Goal: Check status: Check status

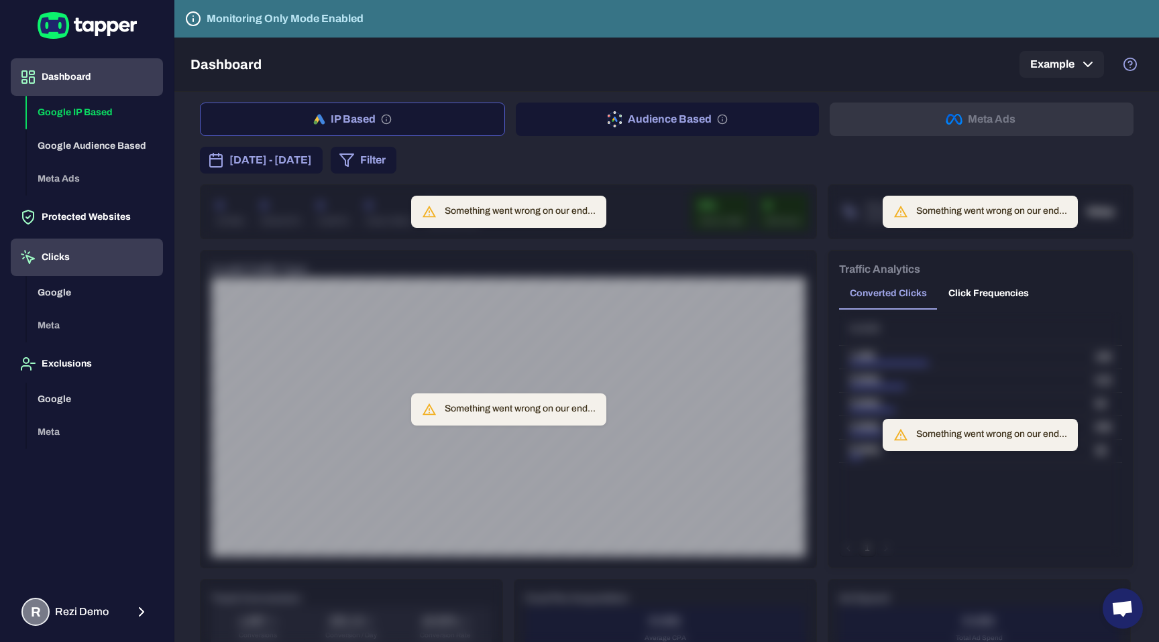
click at [56, 263] on button "Clicks" at bounding box center [87, 258] width 152 height 38
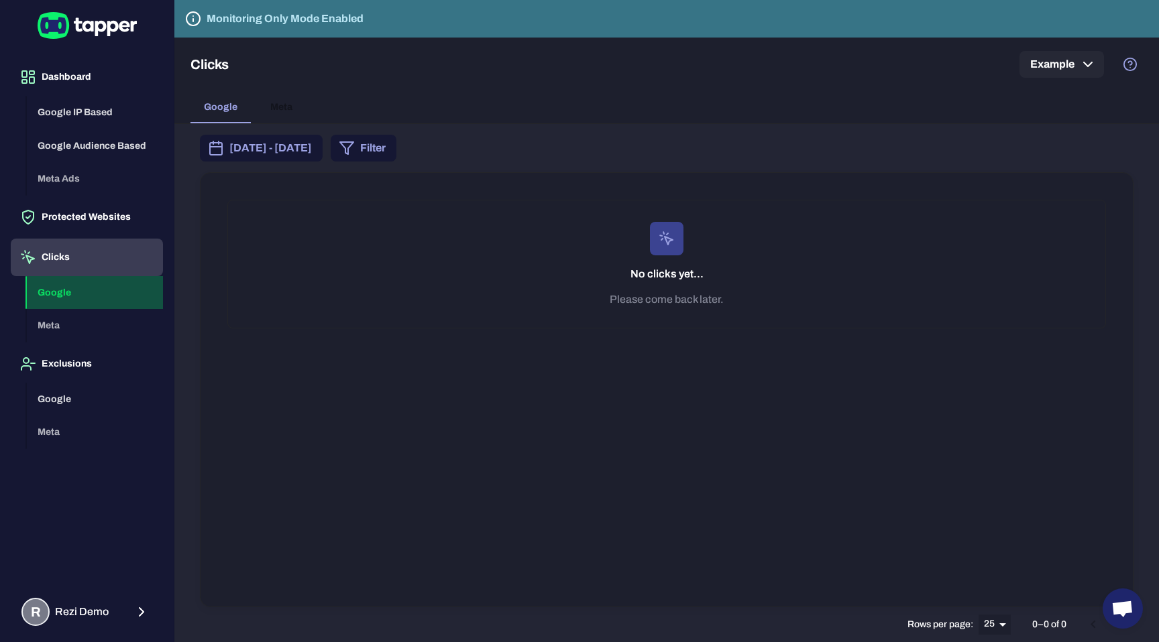
click at [63, 290] on button "Google" at bounding box center [95, 293] width 136 height 34
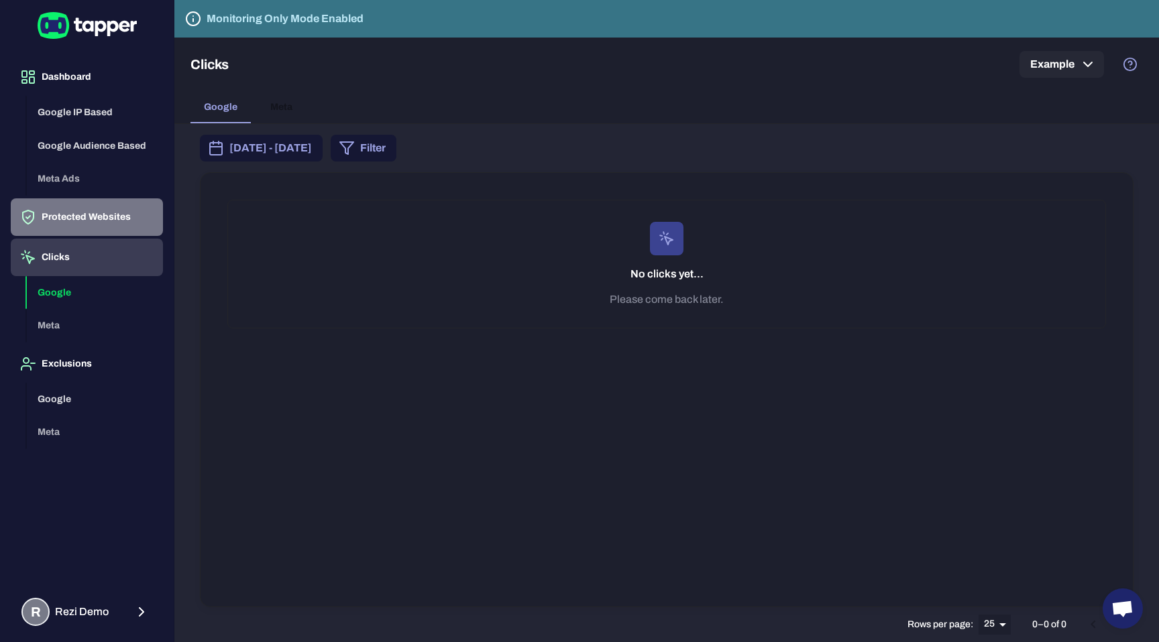
click at [93, 219] on button "Protected Websites" at bounding box center [87, 217] width 152 height 38
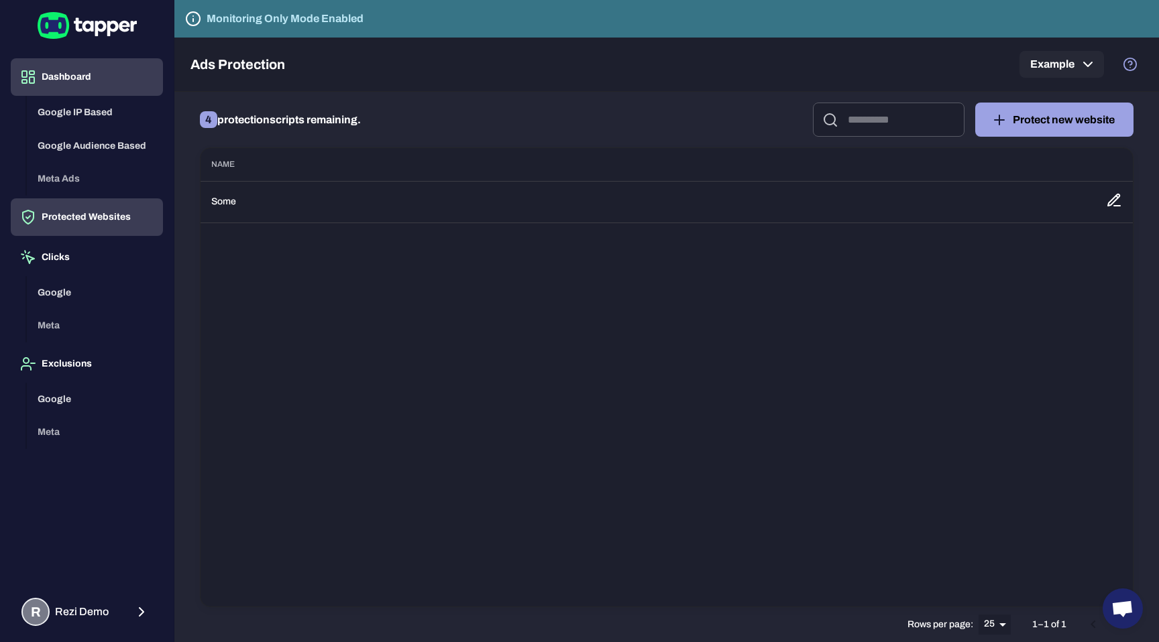
click at [74, 85] on button "Dashboard" at bounding box center [87, 77] width 152 height 38
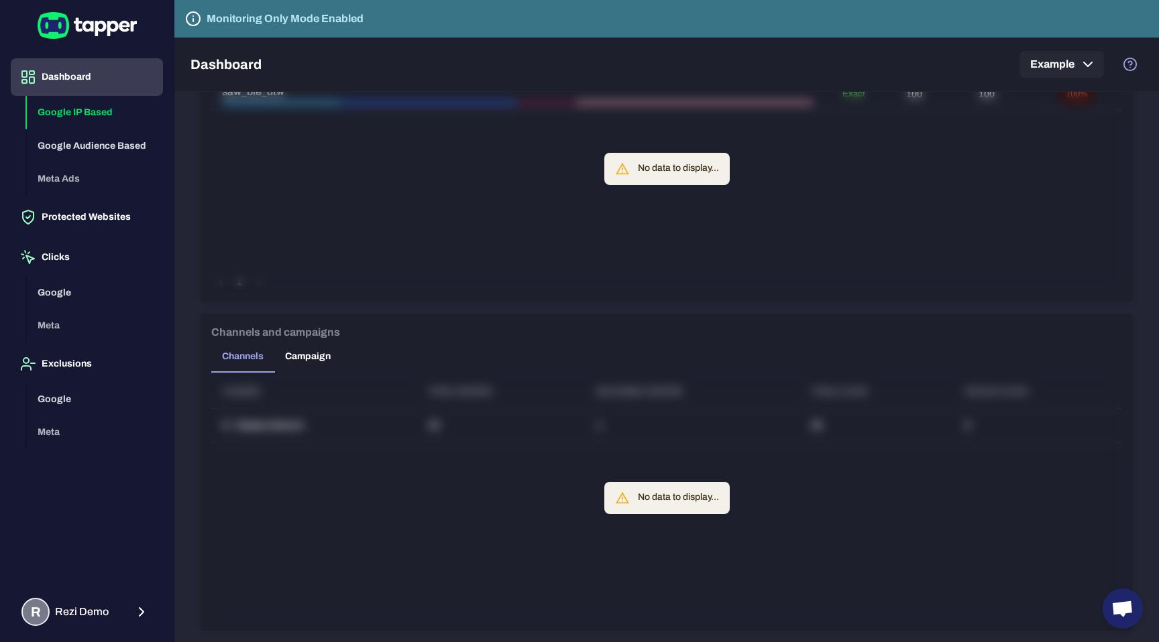
scroll to position [875, 0]
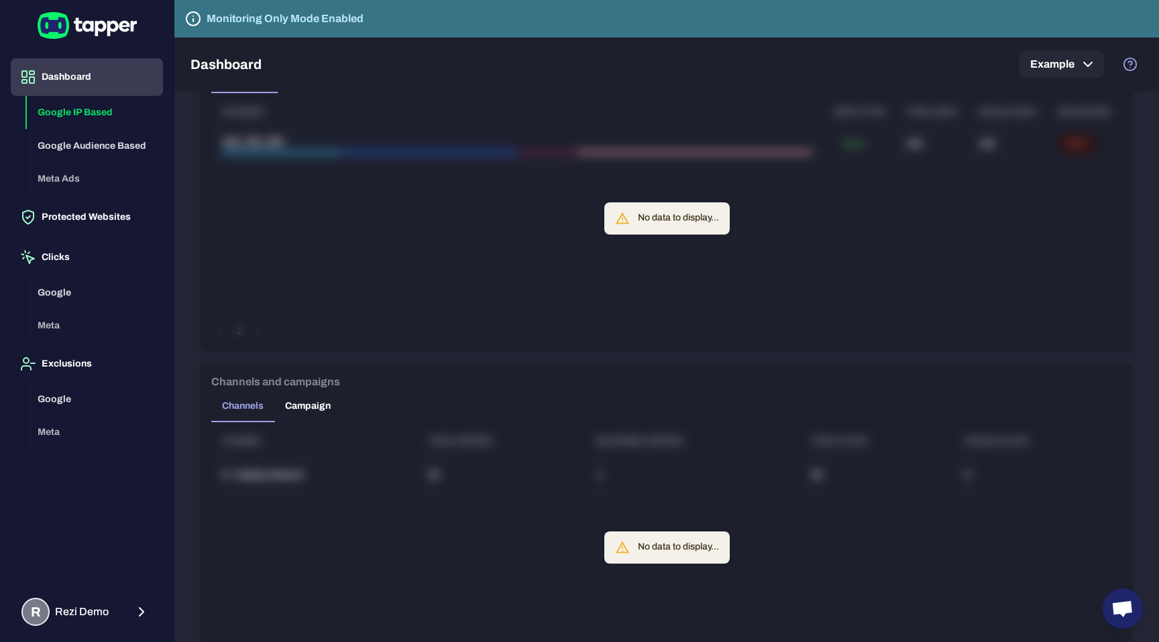
click at [304, 408] on button "Campaign" at bounding box center [307, 406] width 67 height 32
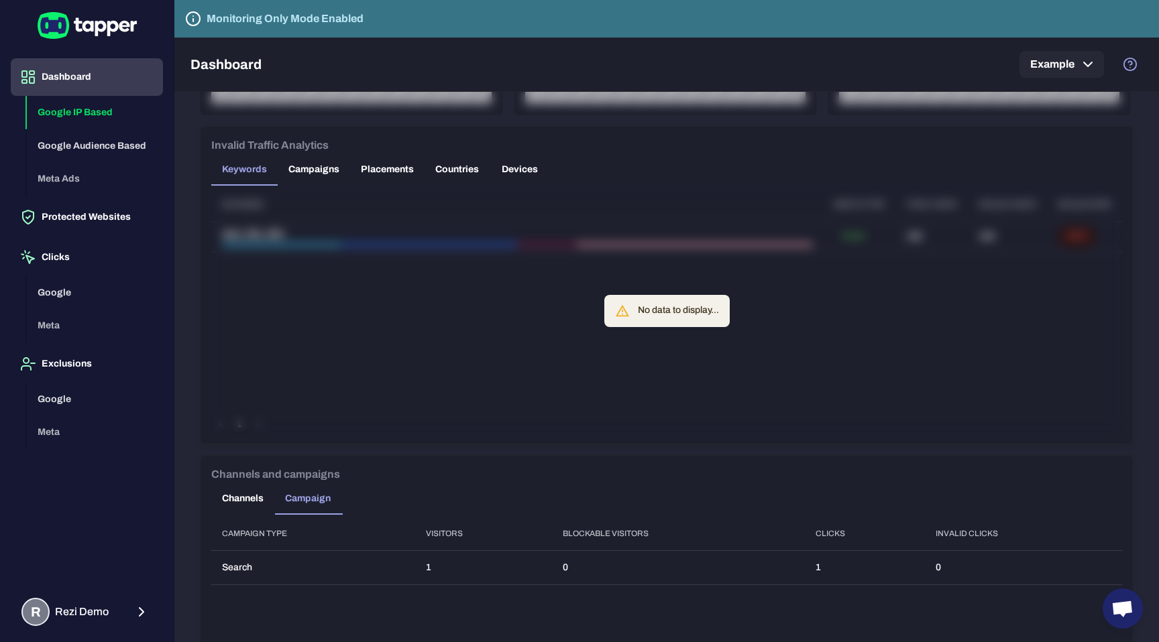
scroll to position [740, 0]
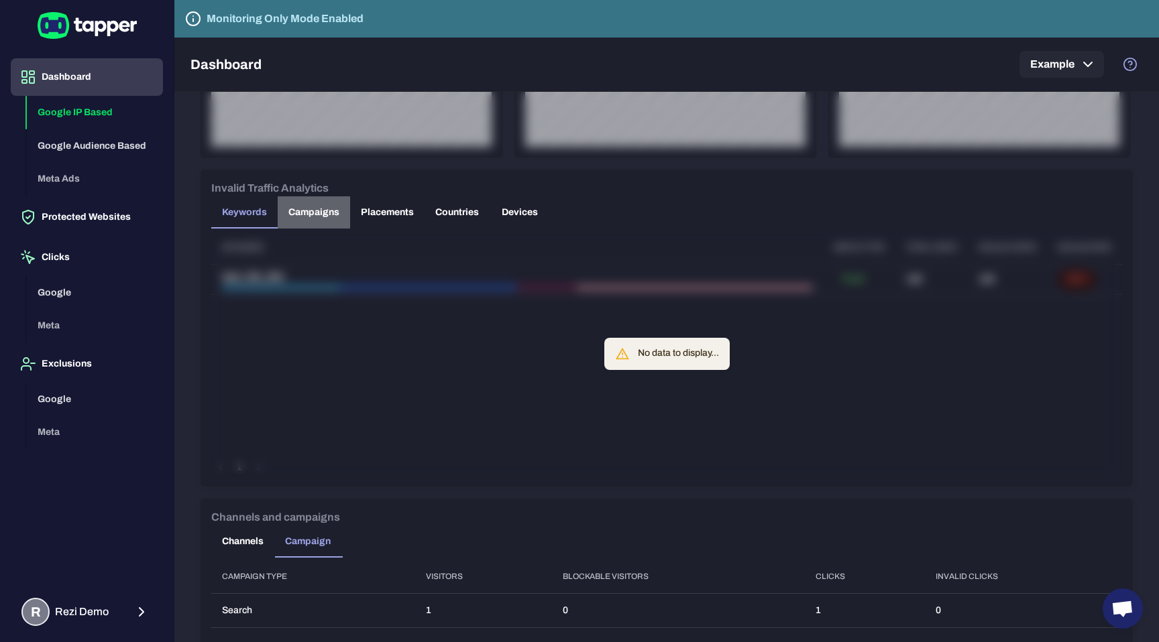
click at [325, 215] on button "Campaigns" at bounding box center [314, 212] width 72 height 32
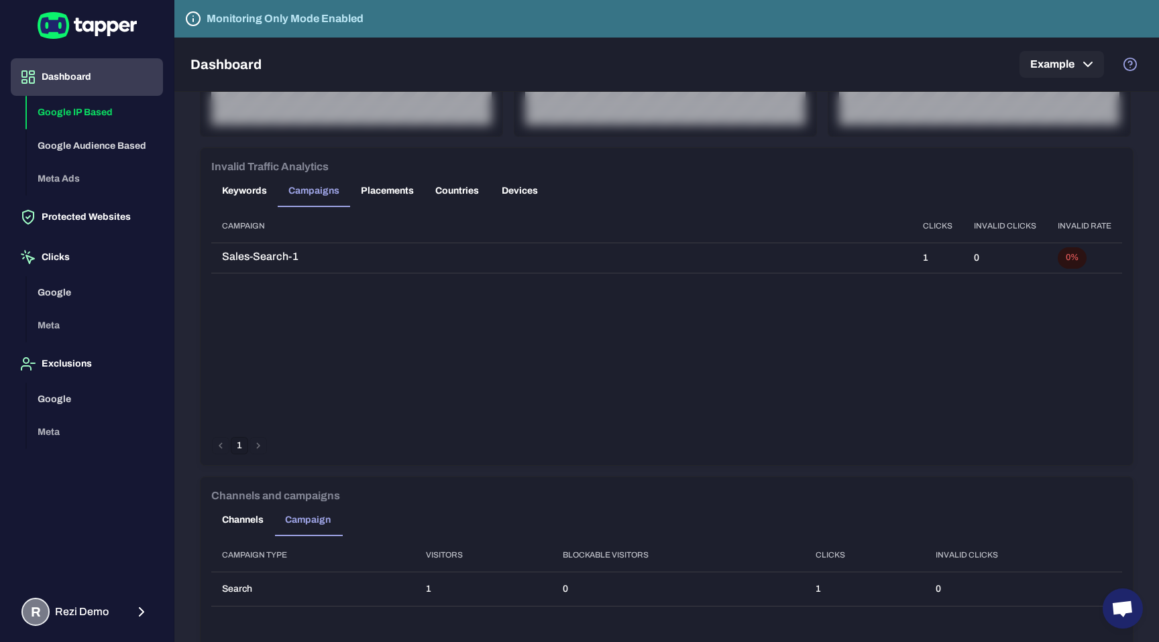
scroll to position [737, 0]
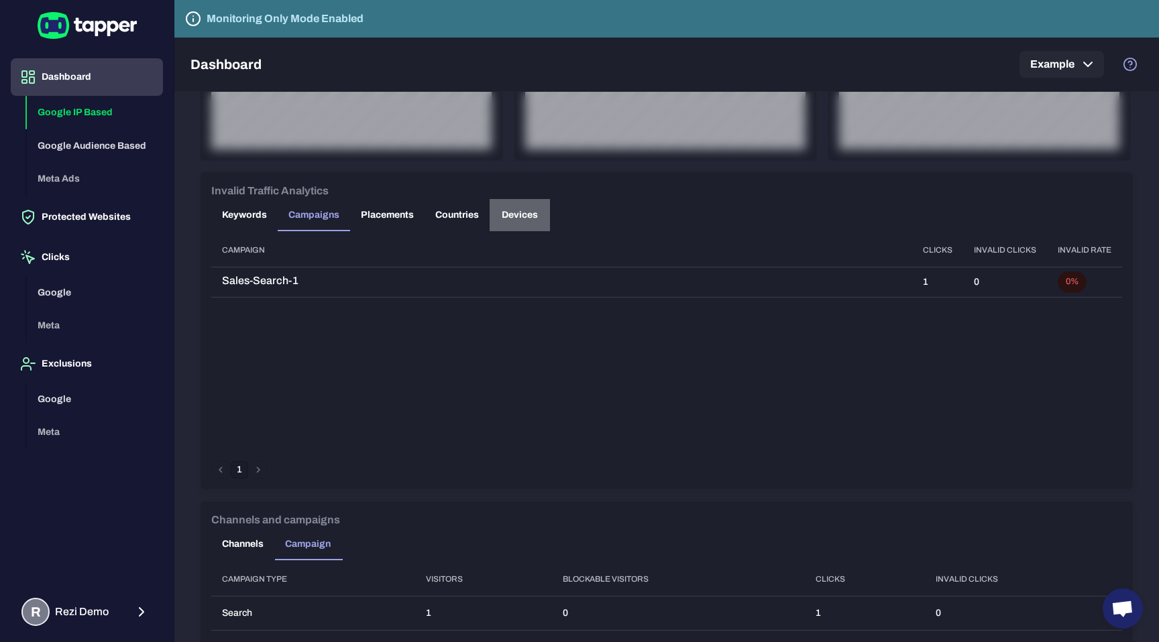
click at [518, 219] on button "Devices" at bounding box center [519, 215] width 60 height 32
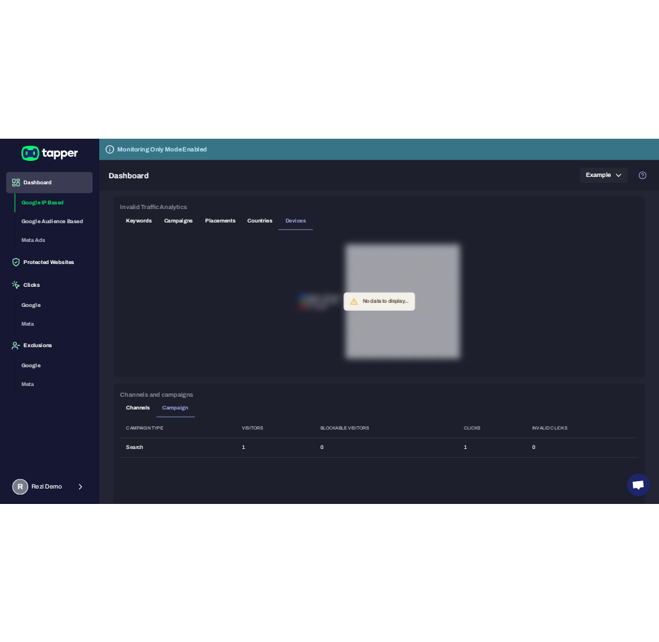
scroll to position [797, 0]
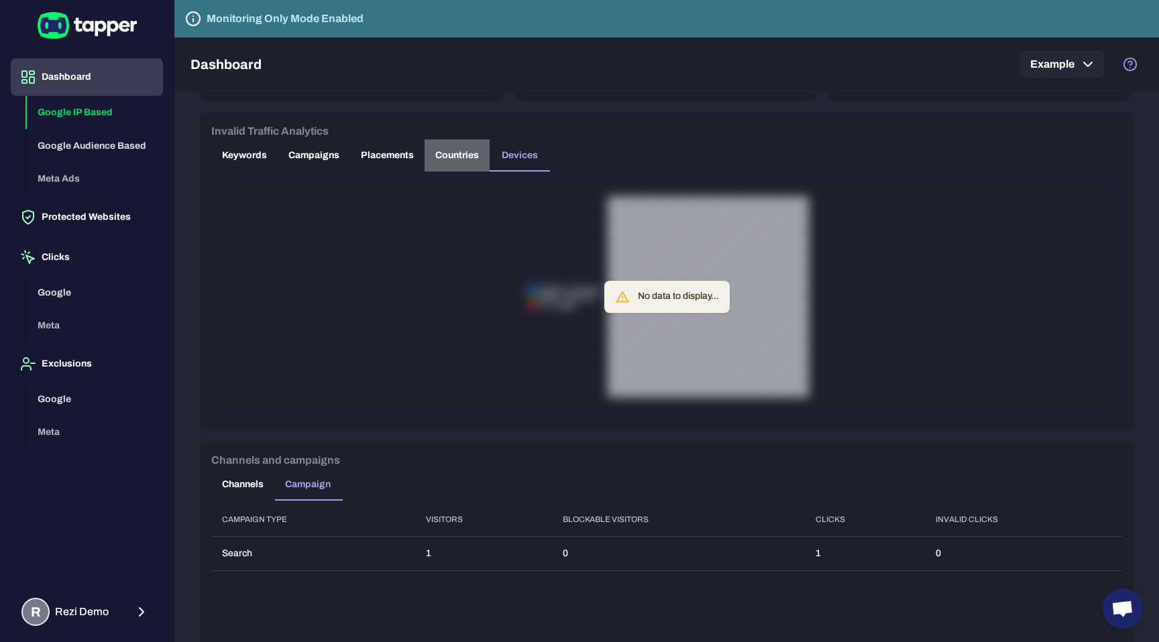
click at [473, 160] on button "Countries" at bounding box center [456, 155] width 65 height 32
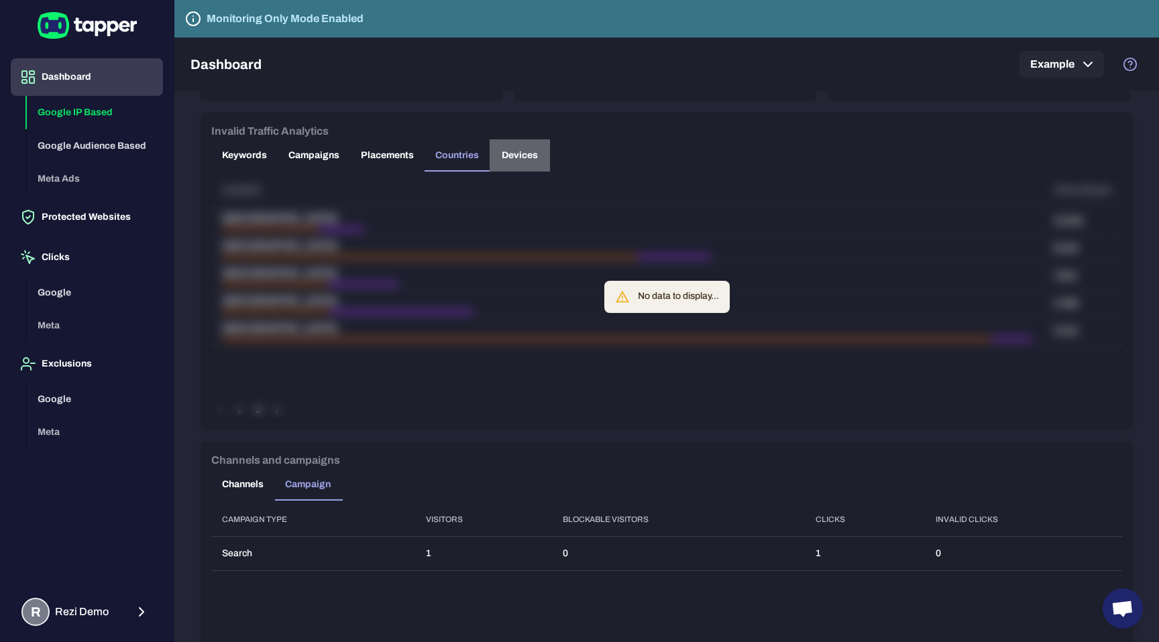
click at [526, 159] on button "Devices" at bounding box center [519, 155] width 60 height 32
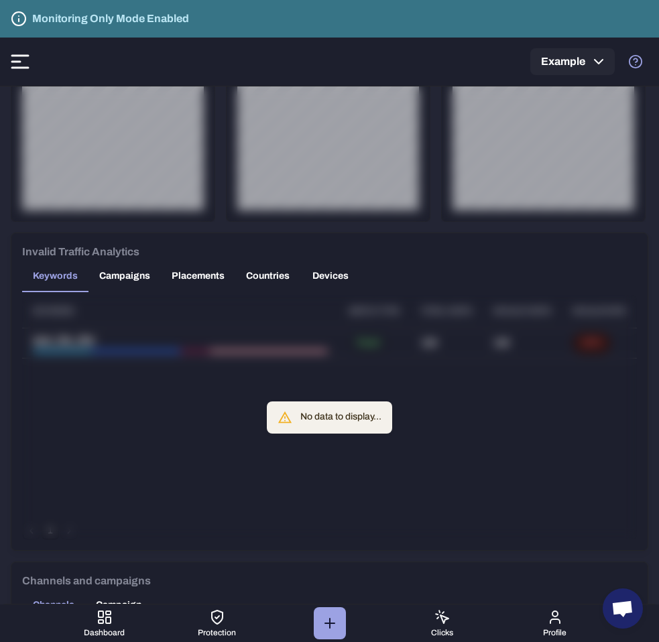
scroll to position [683, 0]
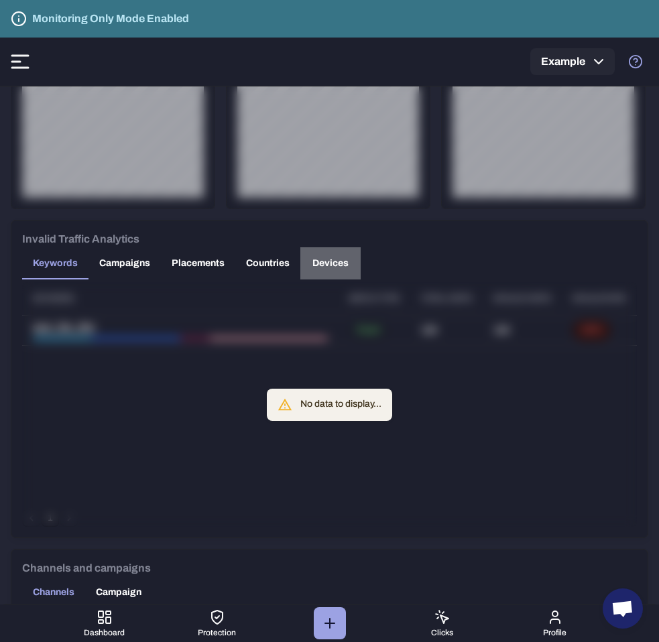
click at [337, 266] on button "Devices" at bounding box center [330, 263] width 60 height 32
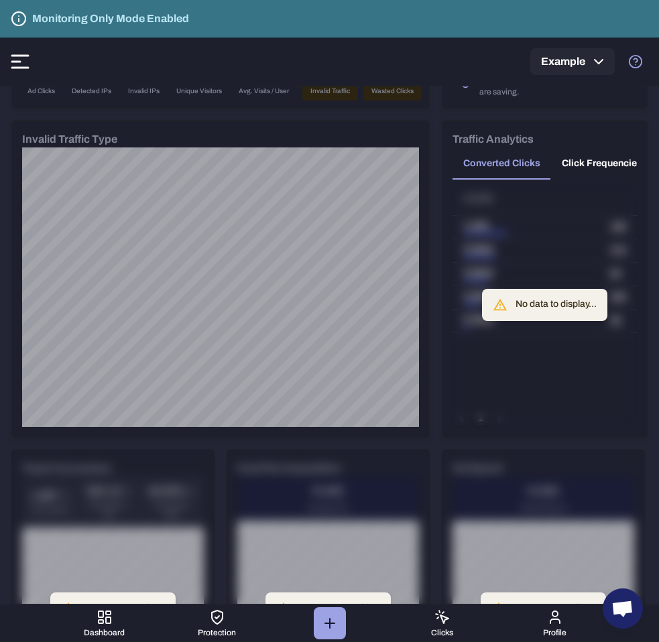
scroll to position [0, 0]
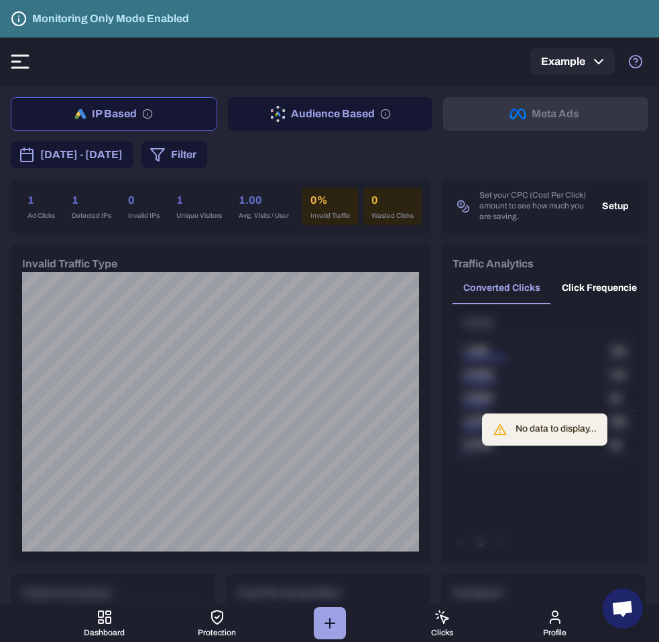
click at [123, 160] on span "[DATE] - [DATE]" at bounding box center [81, 155] width 82 height 16
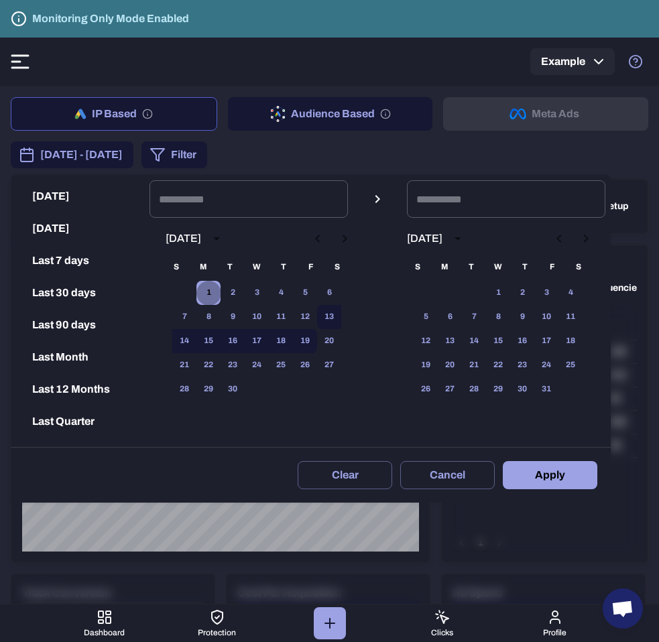
click at [208, 295] on button "1" at bounding box center [208, 293] width 24 height 24
type input "**********"
click at [254, 382] on div "28 29 30" at bounding box center [257, 390] width 215 height 24
click at [235, 386] on button "30" at bounding box center [233, 390] width 24 height 24
type input "**********"
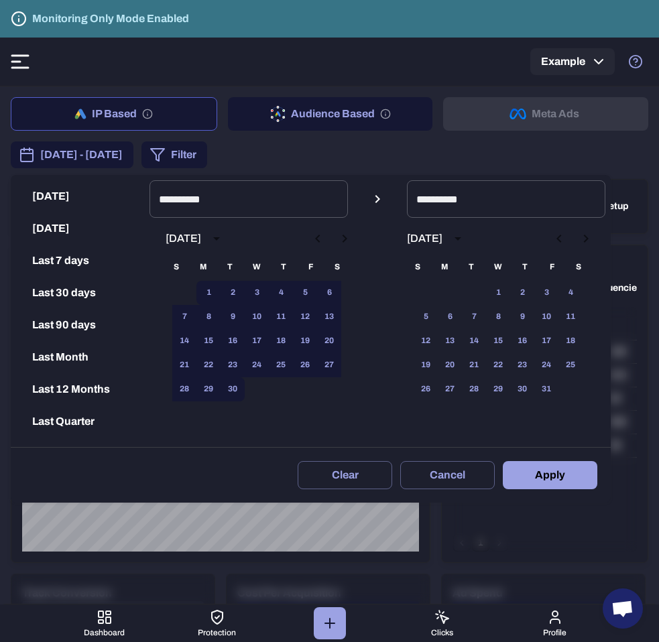
click at [559, 473] on button "Apply" at bounding box center [550, 475] width 95 height 28
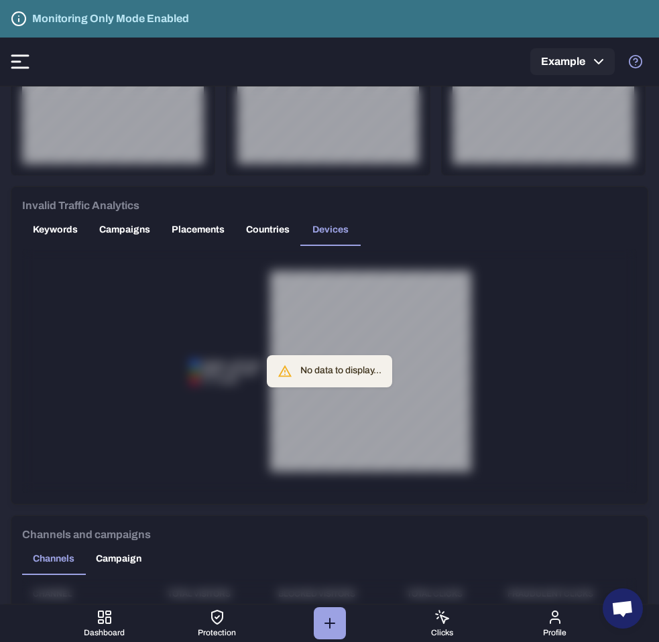
scroll to position [710, 0]
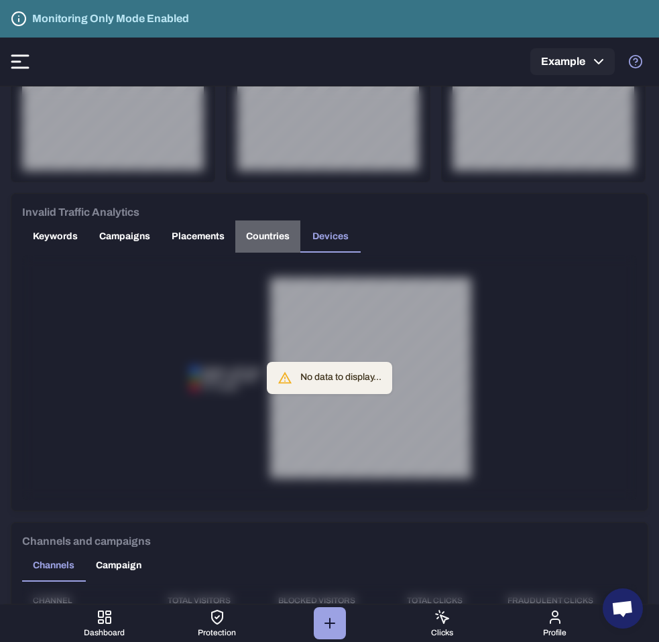
click at [280, 243] on button "Countries" at bounding box center [267, 237] width 65 height 32
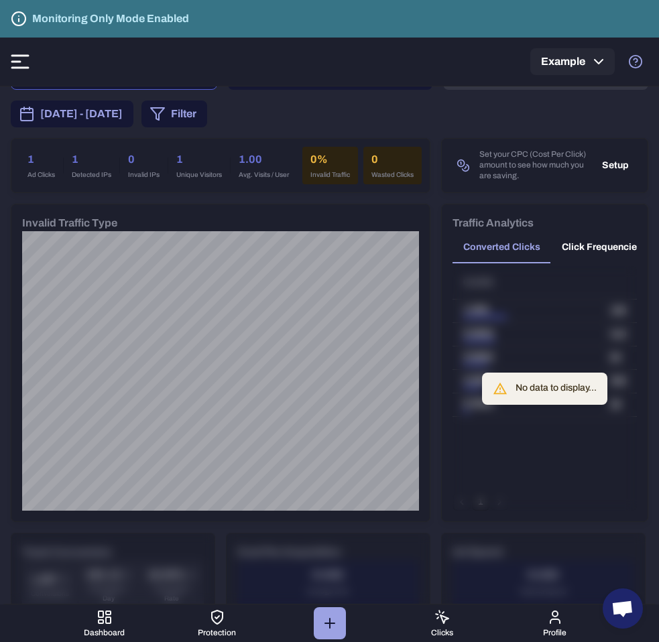
scroll to position [0, 0]
